Goal: Transaction & Acquisition: Obtain resource

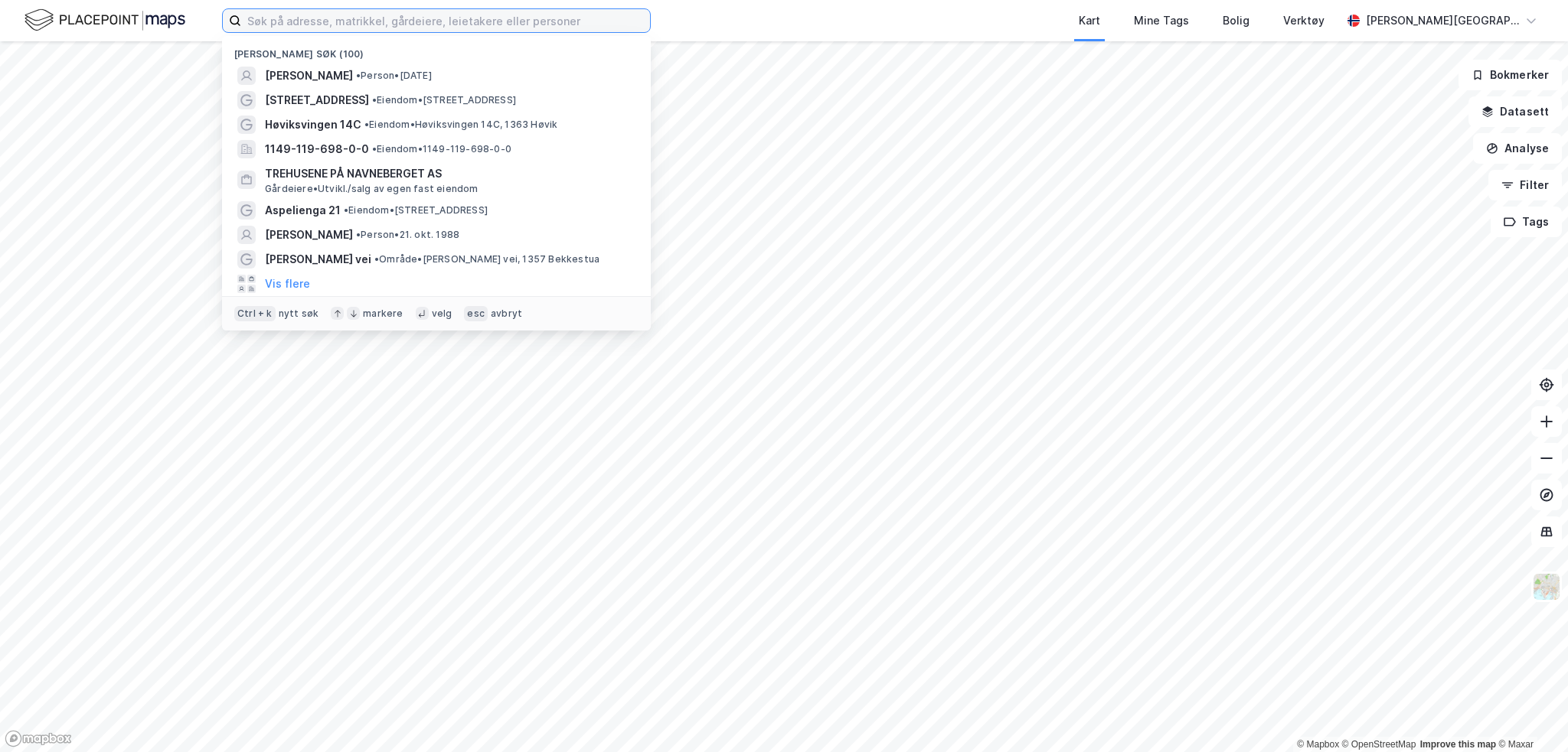
click at [375, 26] on input at bounding box center [445, 21] width 409 height 23
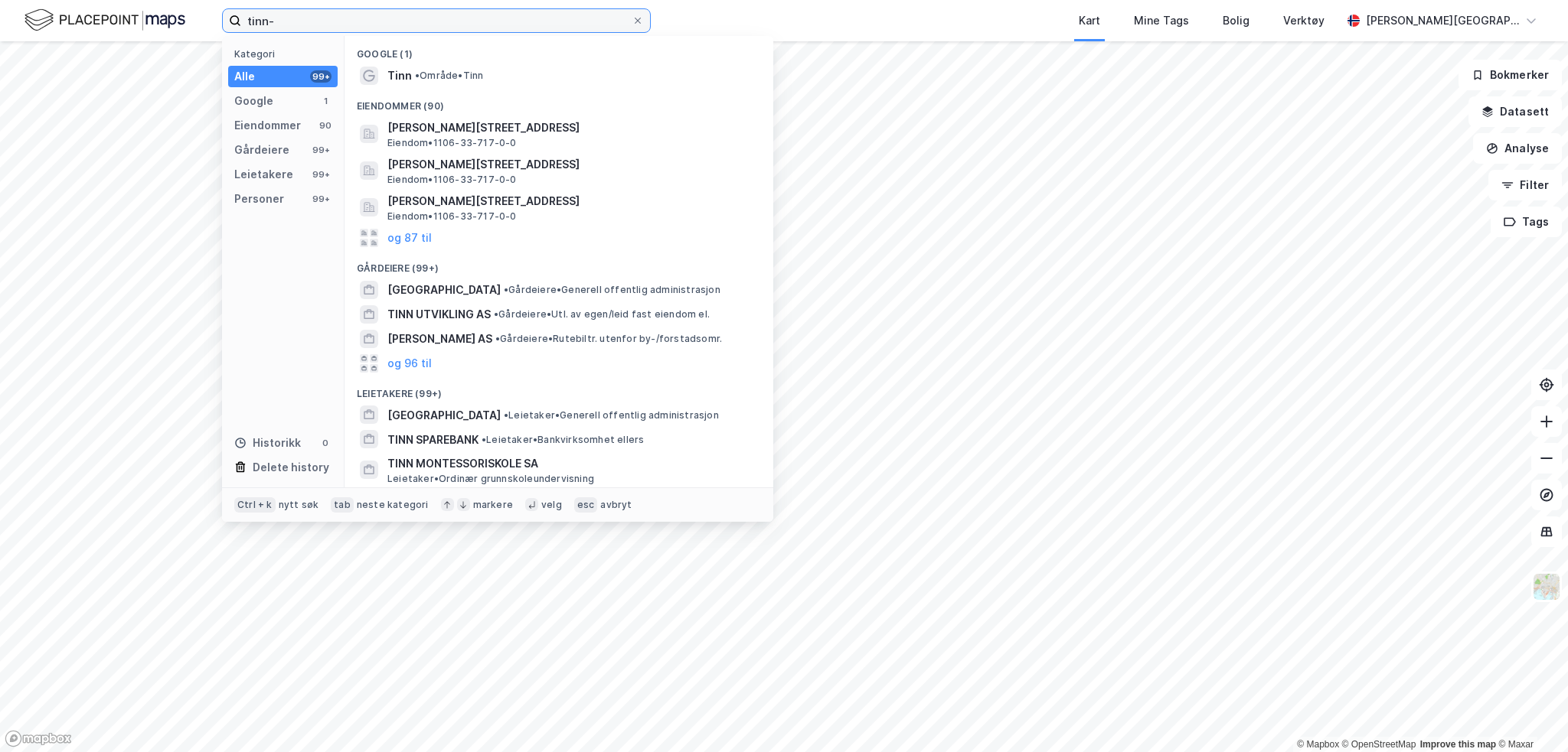
click at [429, 18] on input "tinn-" at bounding box center [436, 21] width 390 height 23
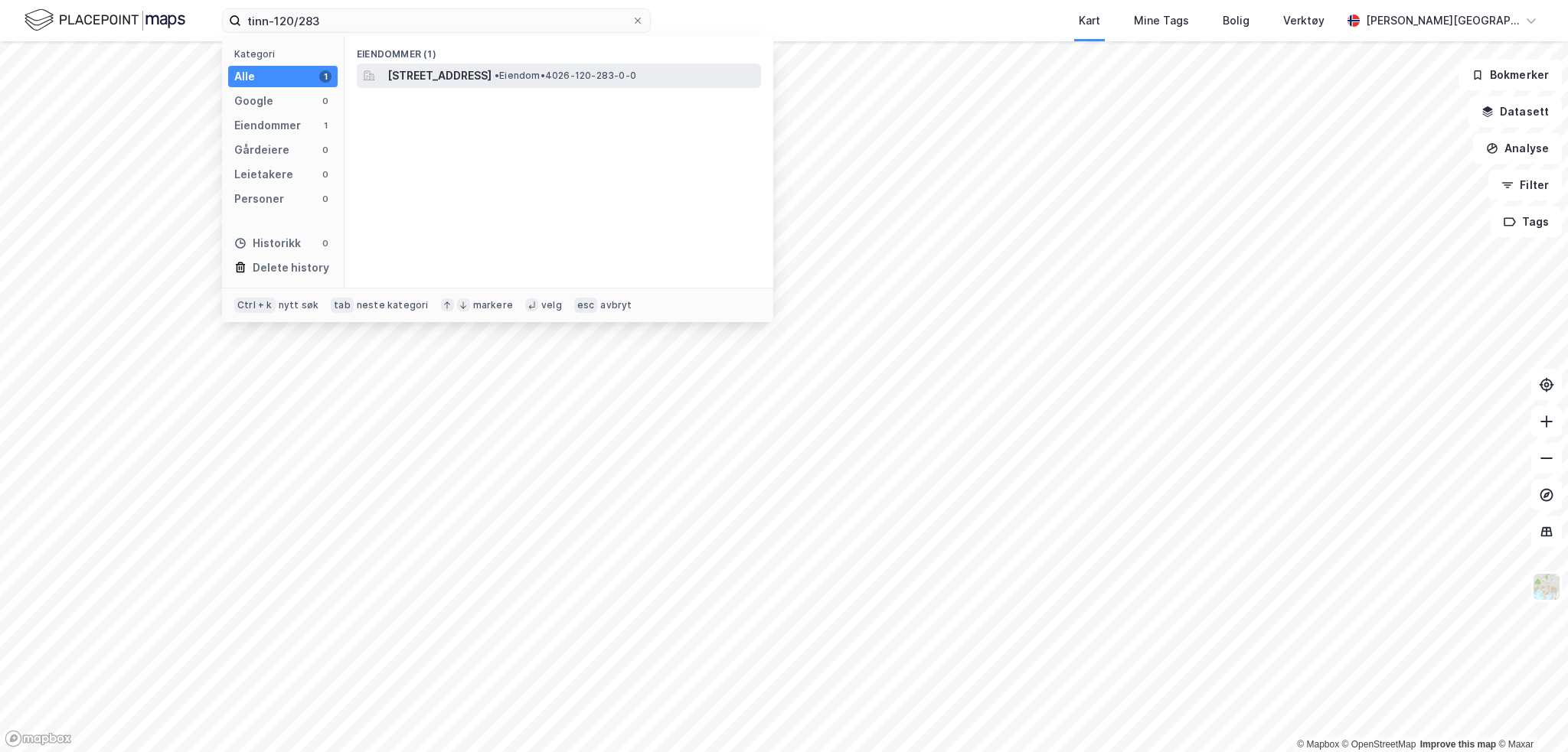
click at [636, 71] on span "• Eiendom • 4026-120-283-0-0" at bounding box center [565, 75] width 141 height 12
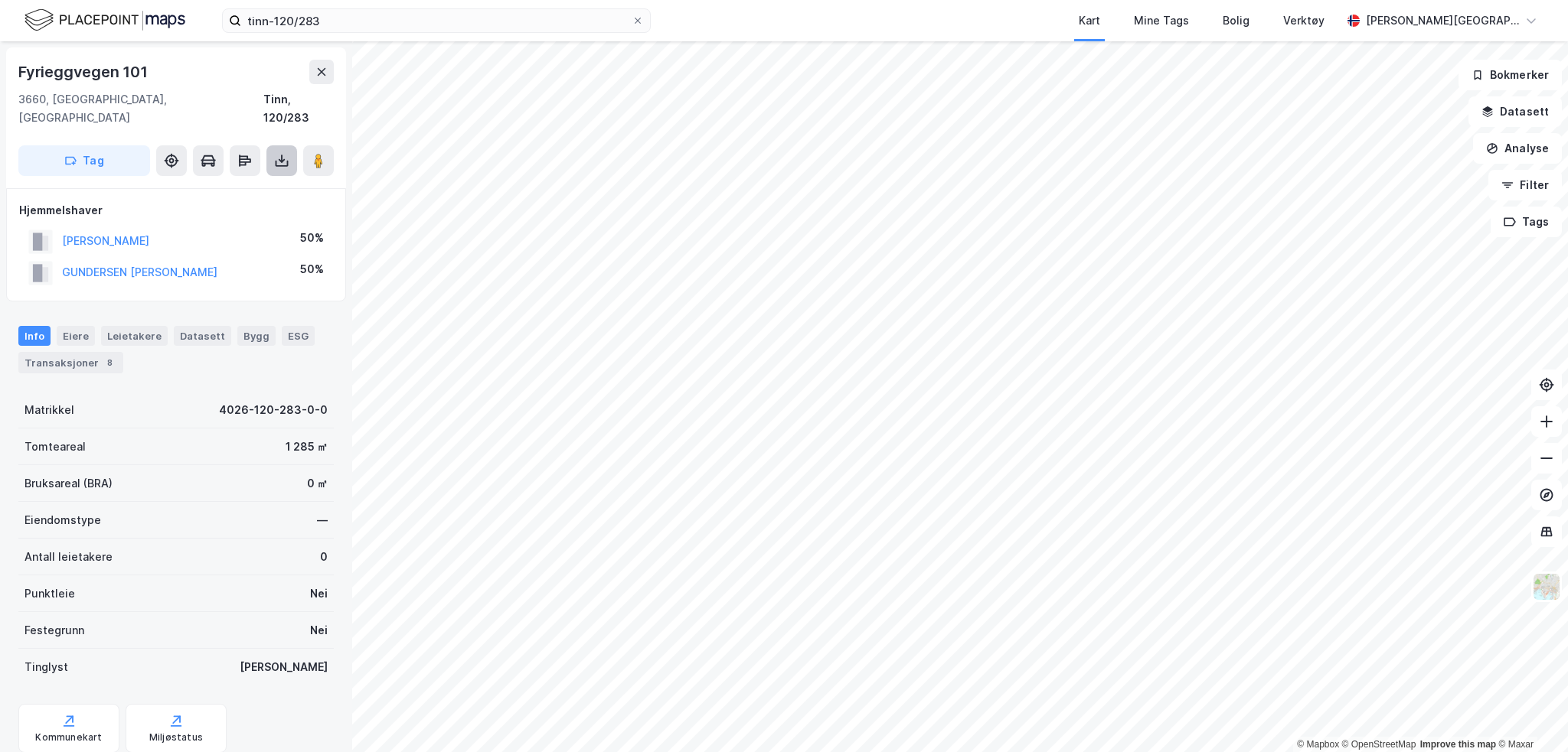
click at [270, 145] on button at bounding box center [282, 160] width 30 height 30
click at [242, 185] on div "Last ned grunnbok" at bounding box center [205, 191] width 89 height 12
click at [277, 153] on icon at bounding box center [281, 160] width 15 height 15
click at [251, 185] on div "Last ned grunnbok" at bounding box center [205, 191] width 89 height 12
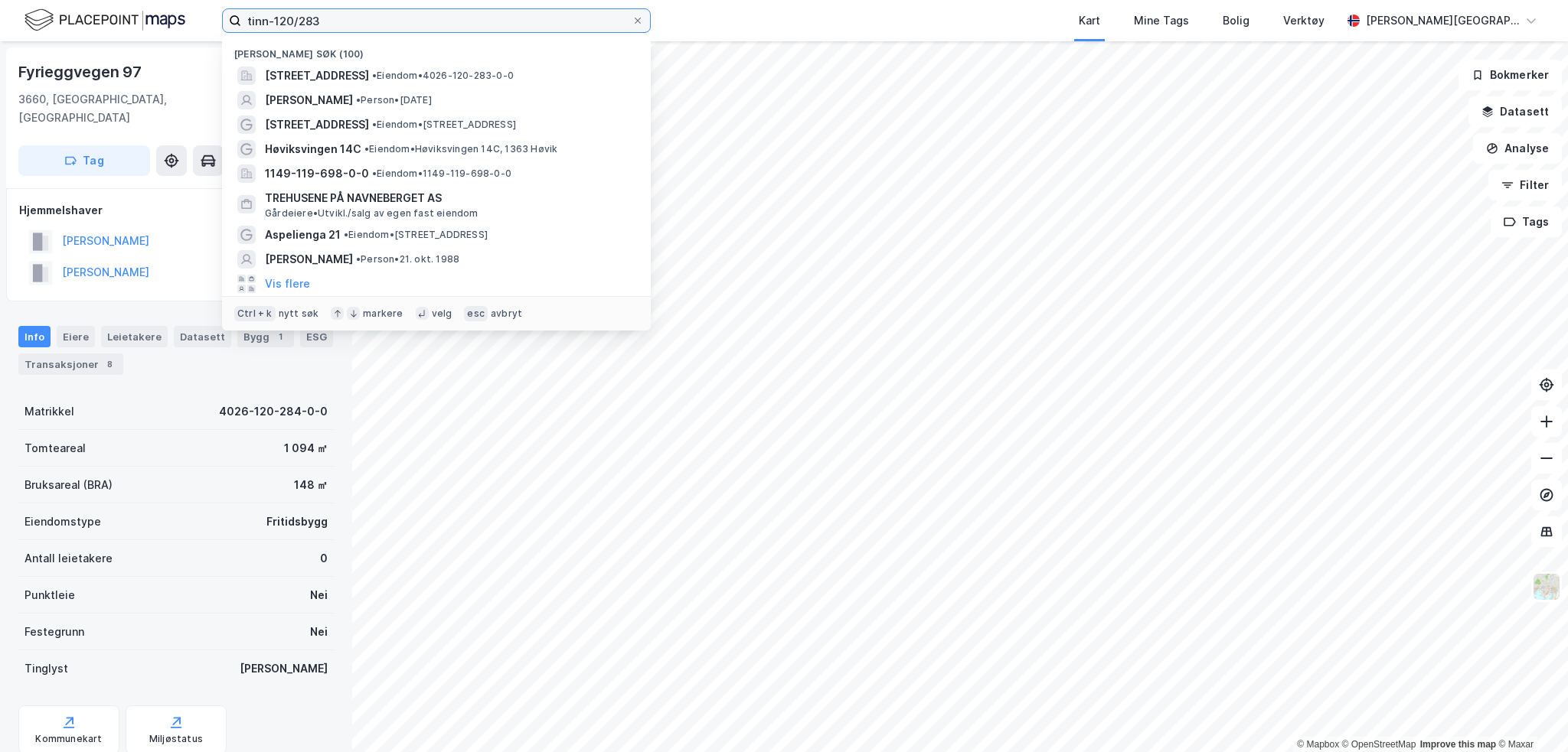
click at [362, 16] on input "tinn-120/283" at bounding box center [436, 21] width 390 height 23
drag, startPoint x: 369, startPoint y: 19, endPoint x: 302, endPoint y: 23, distance: 67.1
click at [302, 23] on input "tinn-120/283" at bounding box center [436, 21] width 390 height 23
drag, startPoint x: 299, startPoint y: 20, endPoint x: 338, endPoint y: 26, distance: 39.5
click at [338, 26] on input "tinn-120/283" at bounding box center [436, 21] width 390 height 23
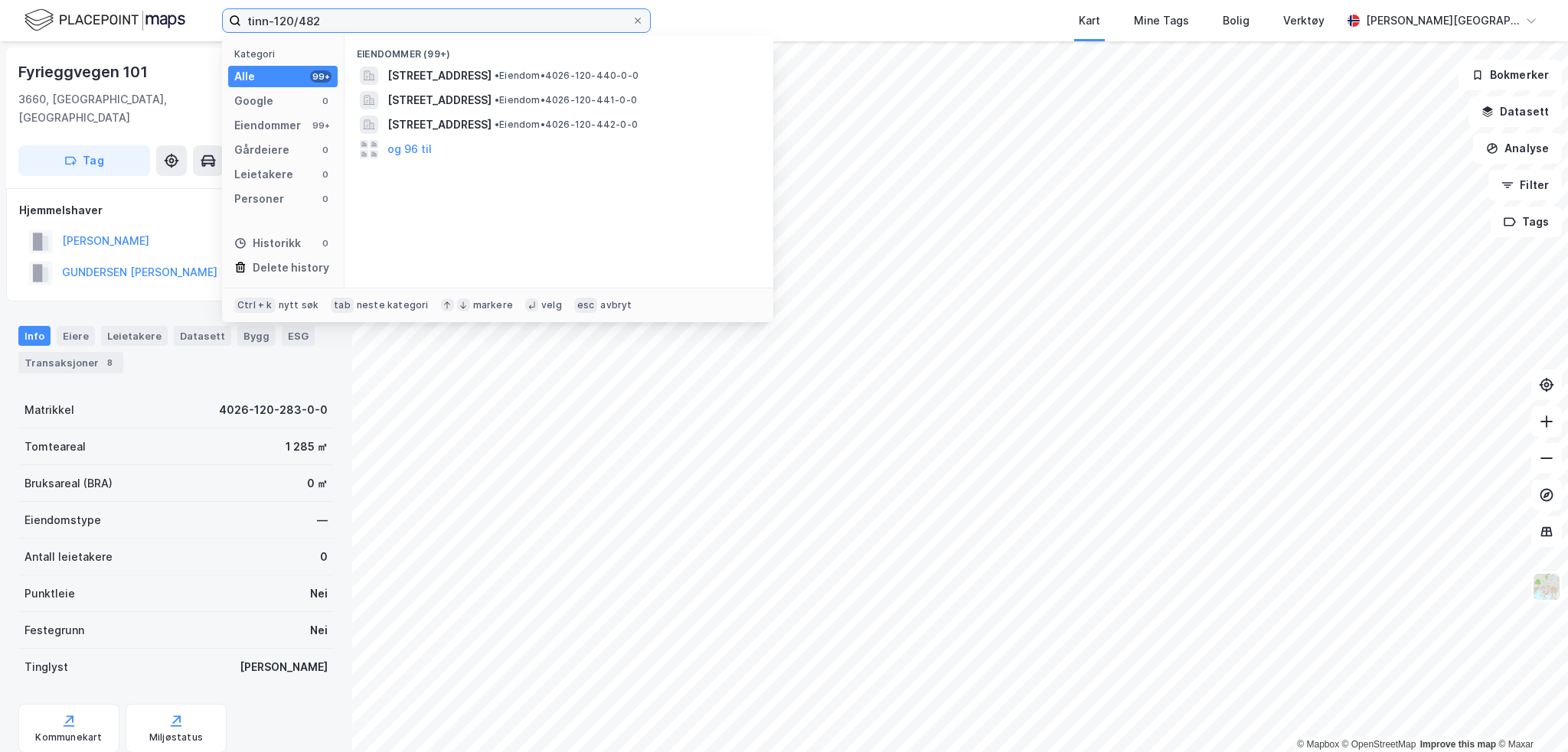
type input "tinn-120/482"
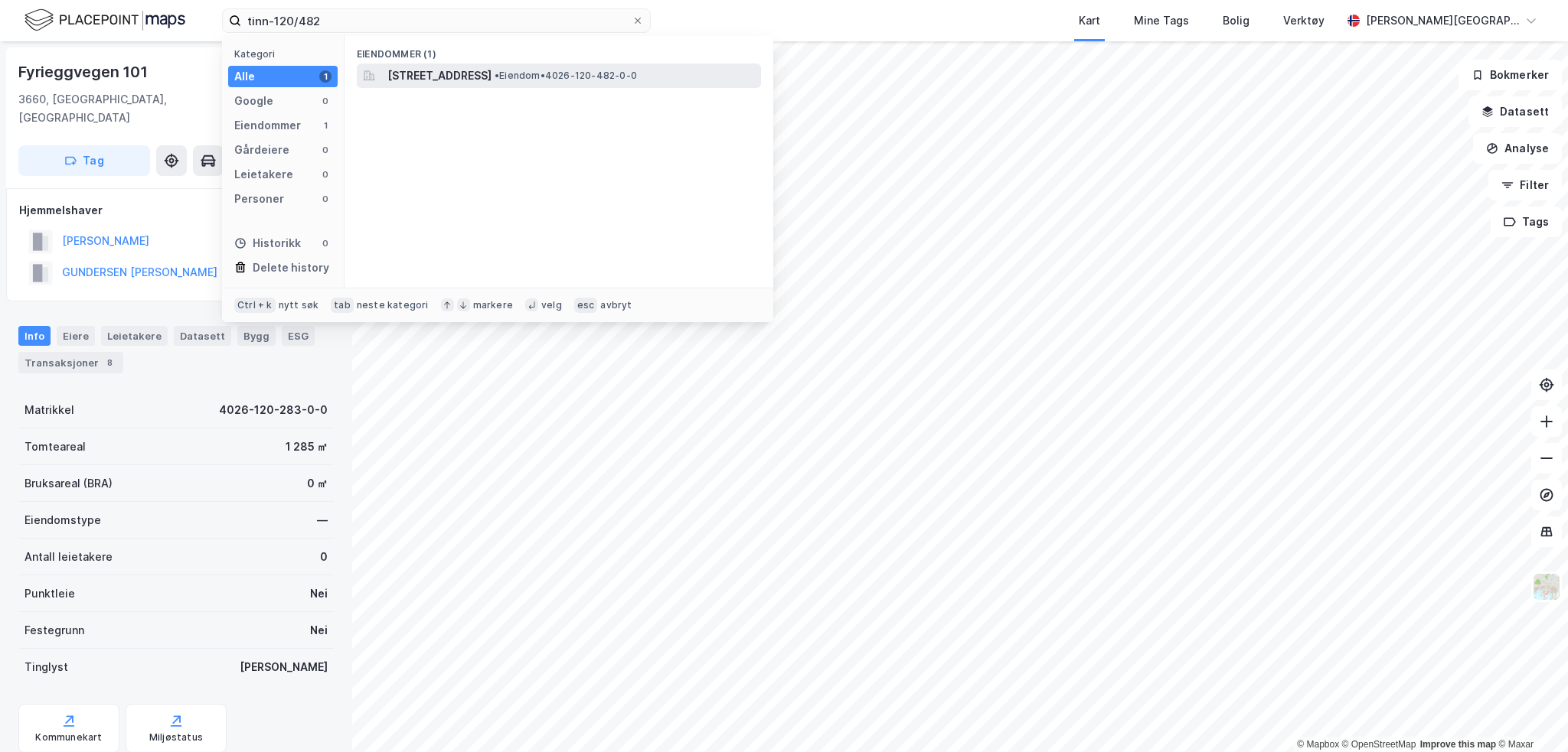
click at [602, 75] on div "[STREET_ADDRESS] • Eiendom • 4026-120-482-0-0" at bounding box center [572, 75] width 370 height 18
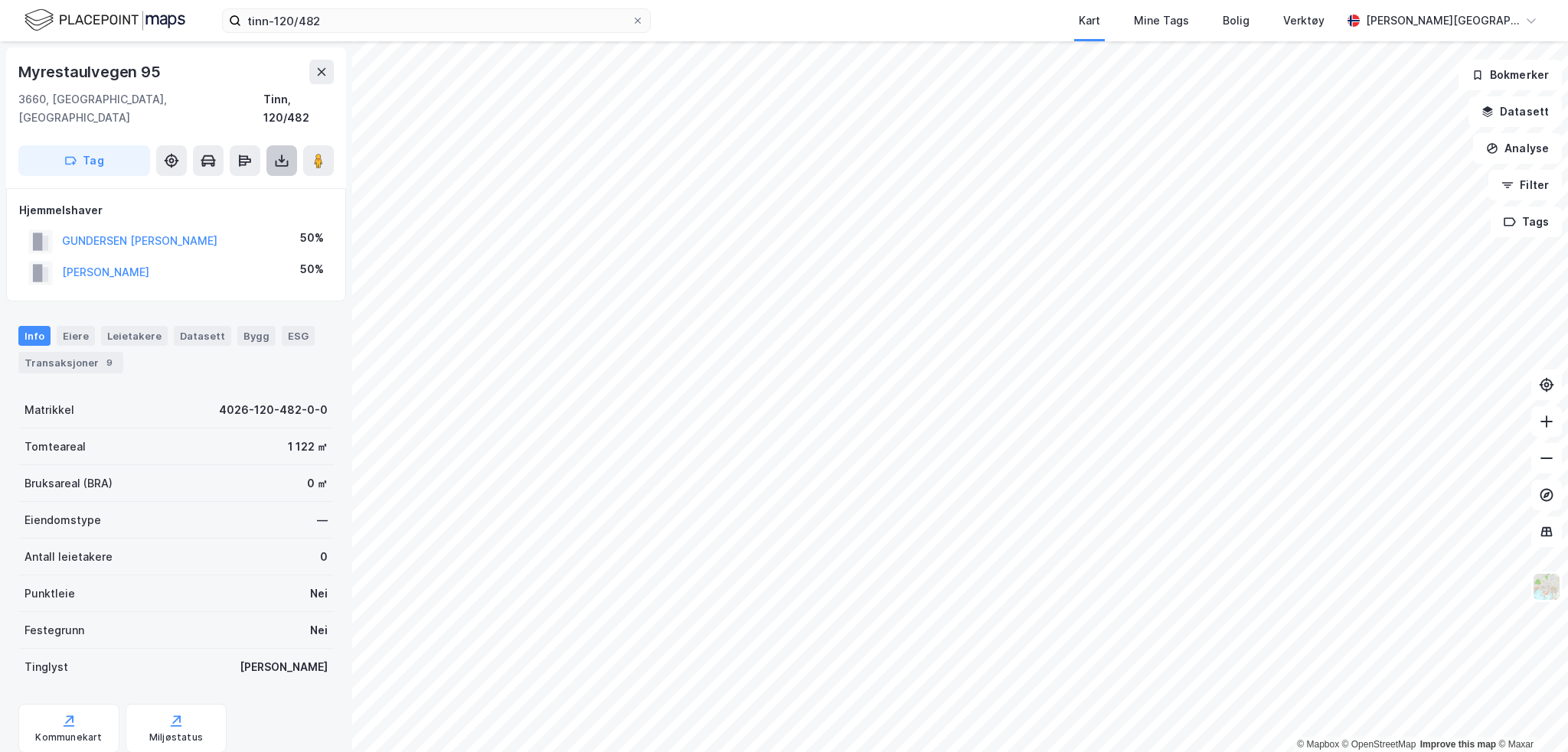
click at [278, 151] on button at bounding box center [282, 160] width 30 height 30
click at [230, 185] on div "Last ned grunnbok" at bounding box center [205, 191] width 89 height 12
